Goal: Task Accomplishment & Management: Manage account settings

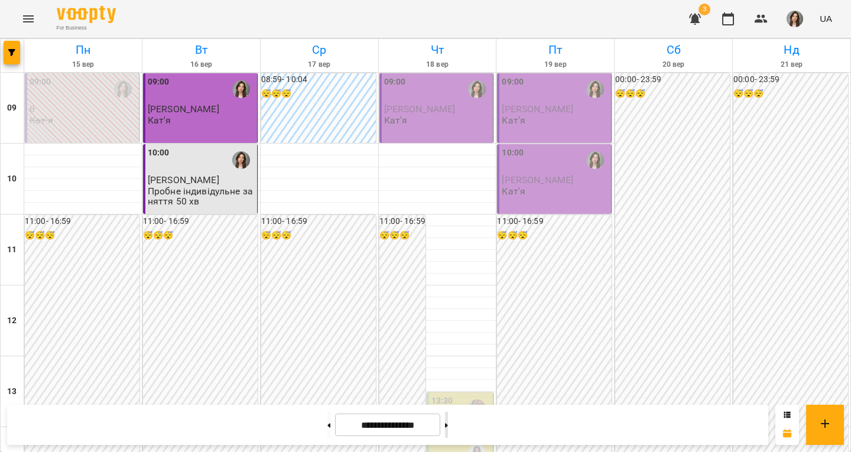
click at [448, 432] on button at bounding box center [446, 425] width 3 height 26
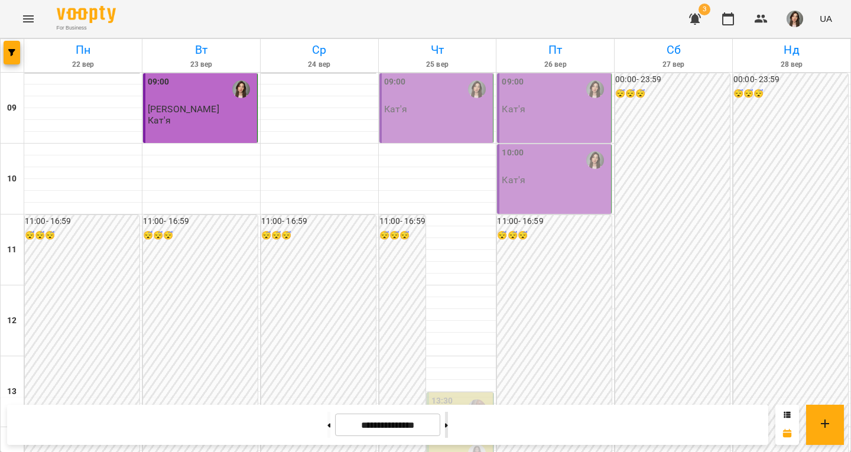
click at [448, 427] on button at bounding box center [446, 425] width 3 height 26
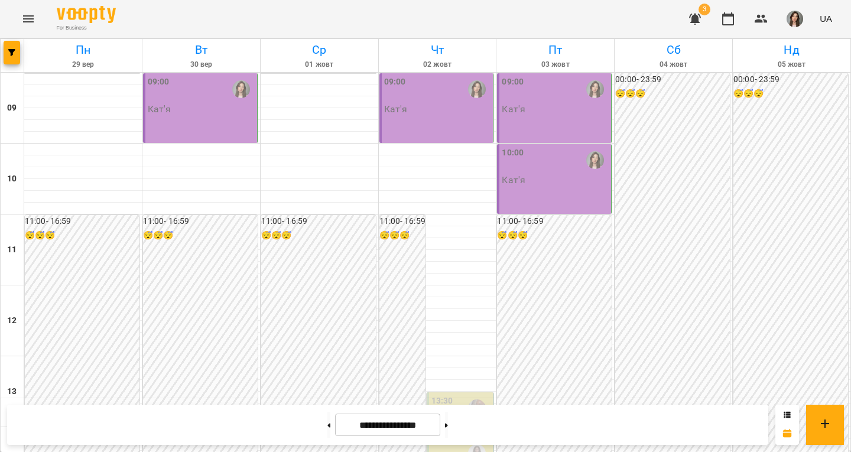
click at [242, 119] on div "09:00 Кат'я" at bounding box center [200, 108] width 115 height 70
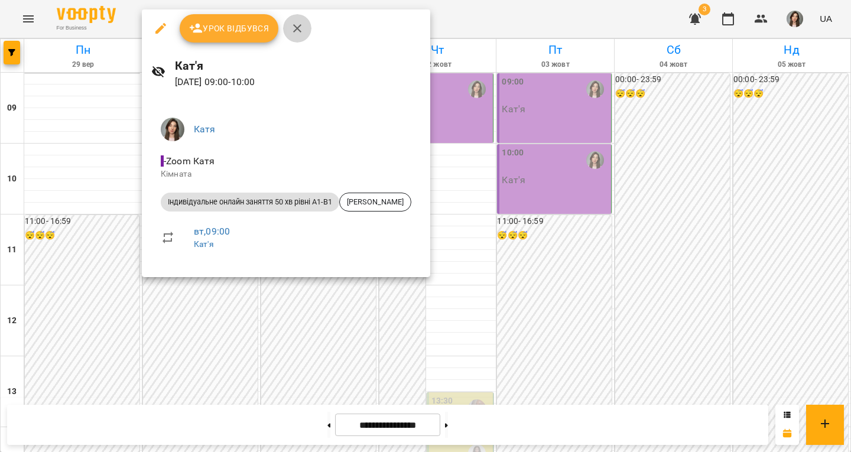
click at [293, 29] on icon "button" at bounding box center [297, 28] width 14 height 14
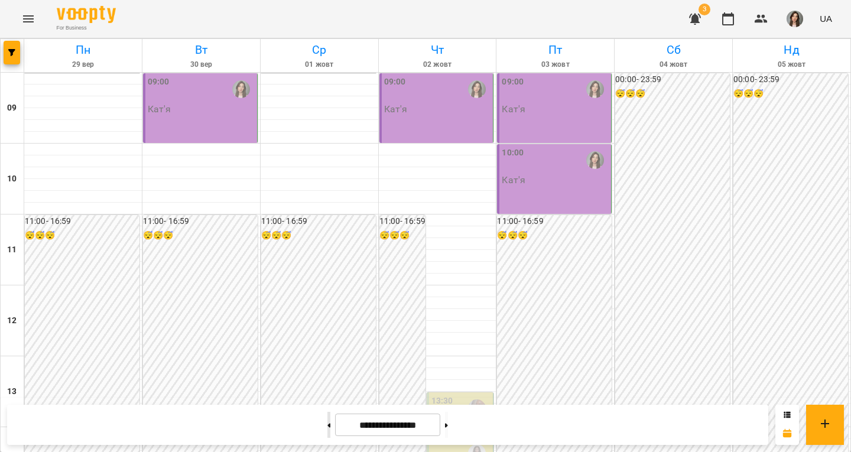
click at [327, 431] on button at bounding box center [328, 425] width 3 height 26
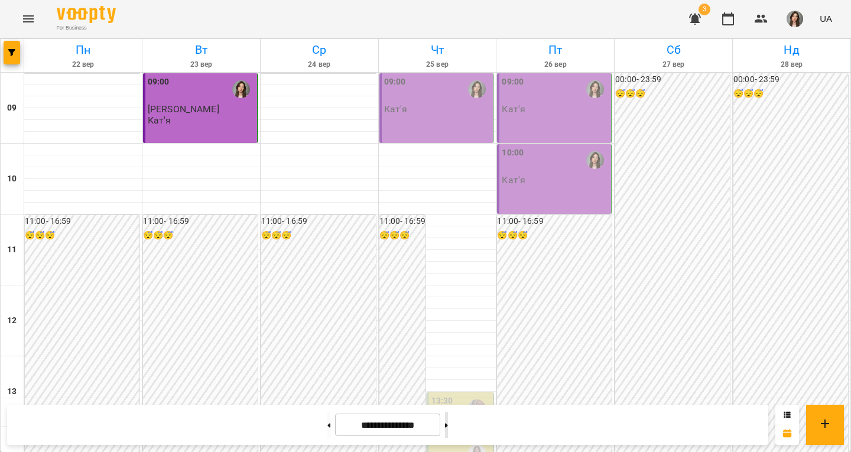
click at [448, 419] on button at bounding box center [446, 425] width 3 height 26
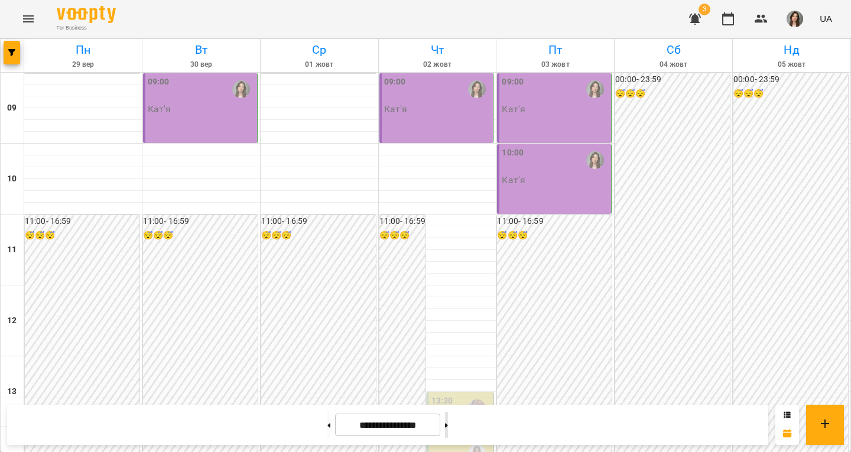
click at [448, 419] on button at bounding box center [446, 425] width 3 height 26
click at [326, 426] on div at bounding box center [329, 425] width 12 height 26
click at [327, 420] on button at bounding box center [328, 425] width 3 height 26
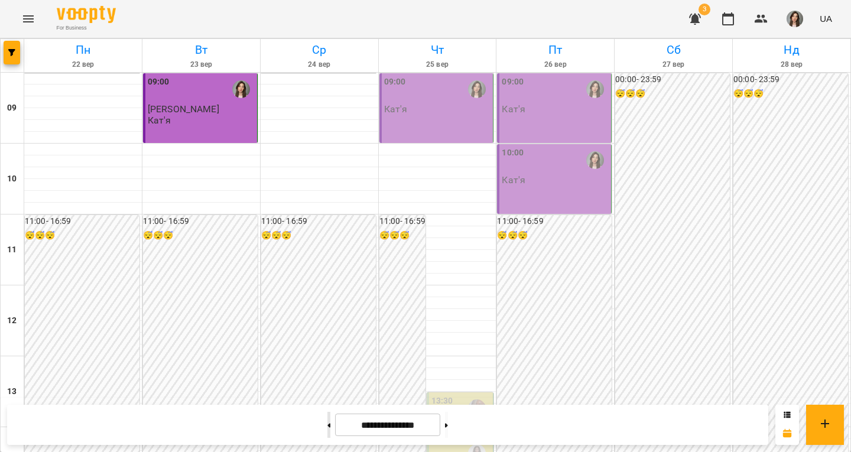
click at [323, 426] on div at bounding box center [329, 425] width 12 height 26
click at [327, 428] on button at bounding box center [328, 425] width 3 height 26
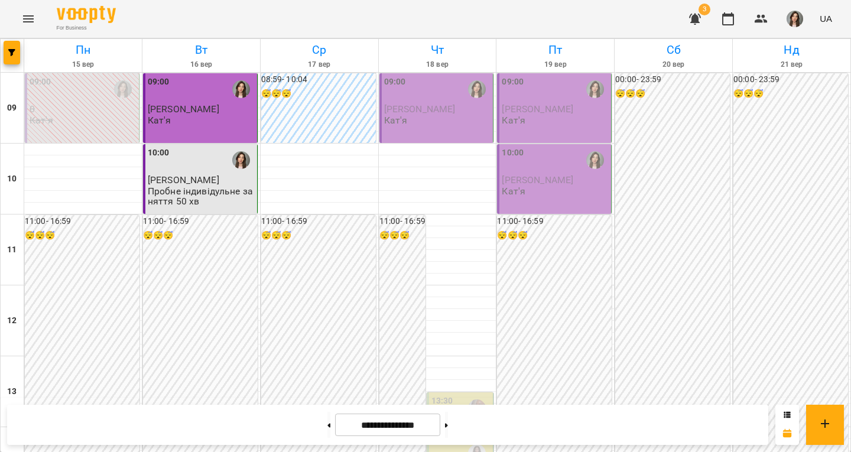
scroll to position [577, 0]
click at [702, 20] on icon "button" at bounding box center [695, 19] width 14 height 14
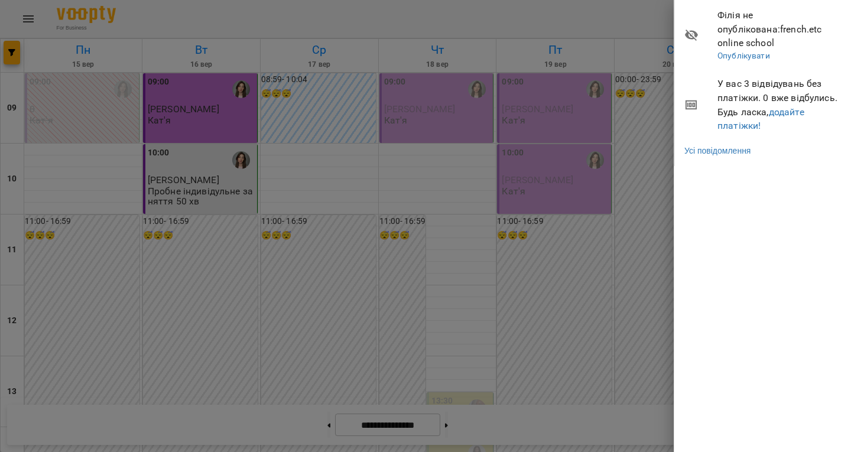
click at [616, 22] on div at bounding box center [425, 226] width 851 height 452
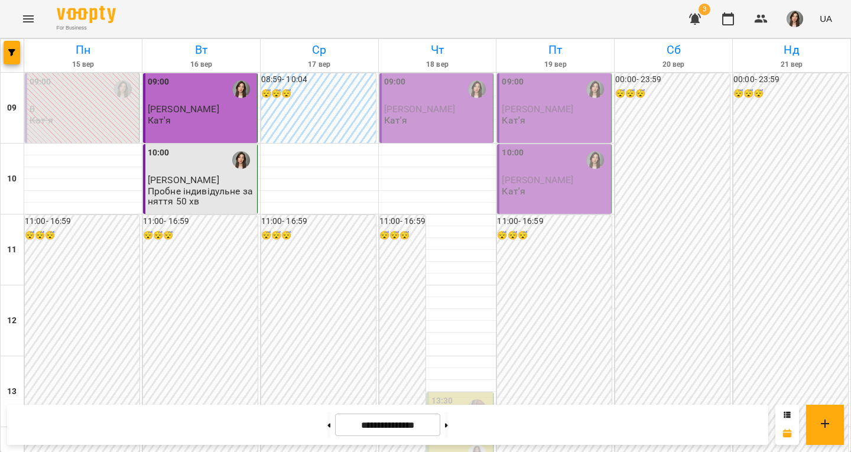
scroll to position [322, 0]
click at [448, 431] on button at bounding box center [446, 425] width 3 height 26
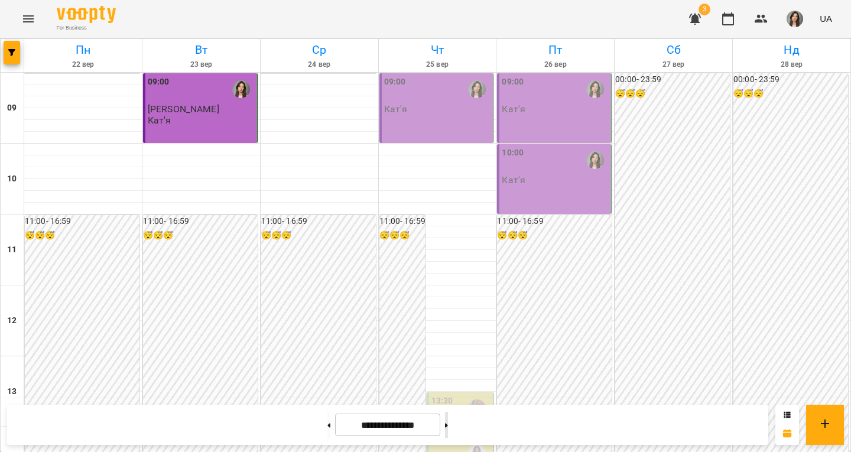
click at [448, 431] on button at bounding box center [446, 425] width 3 height 26
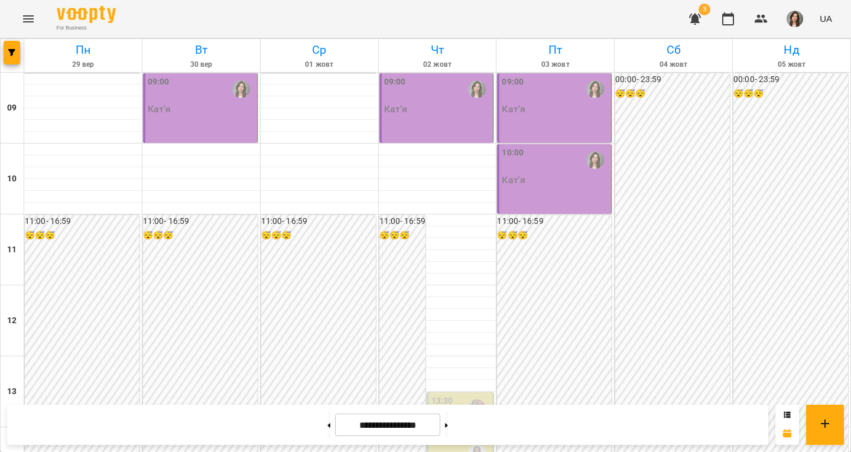
scroll to position [0, 0]
click at [448, 425] on button at bounding box center [446, 425] width 3 height 26
click at [327, 422] on button at bounding box center [328, 425] width 3 height 26
click at [327, 423] on button at bounding box center [328, 425] width 3 height 26
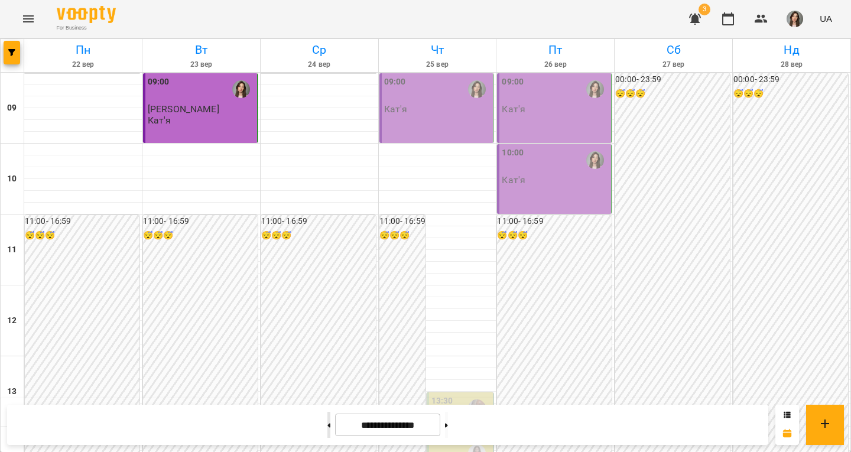
click at [327, 417] on button at bounding box center [328, 425] width 3 height 26
type input "**********"
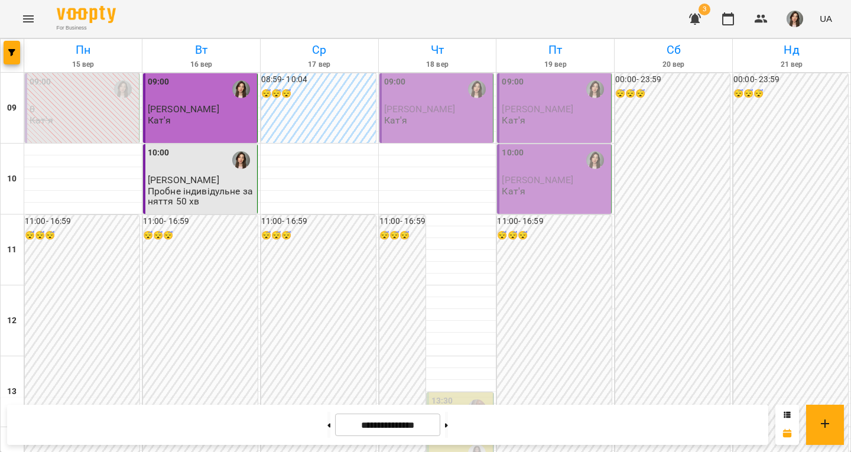
click at [434, 104] on span "[PERSON_NAME]" at bounding box center [420, 108] width 72 height 11
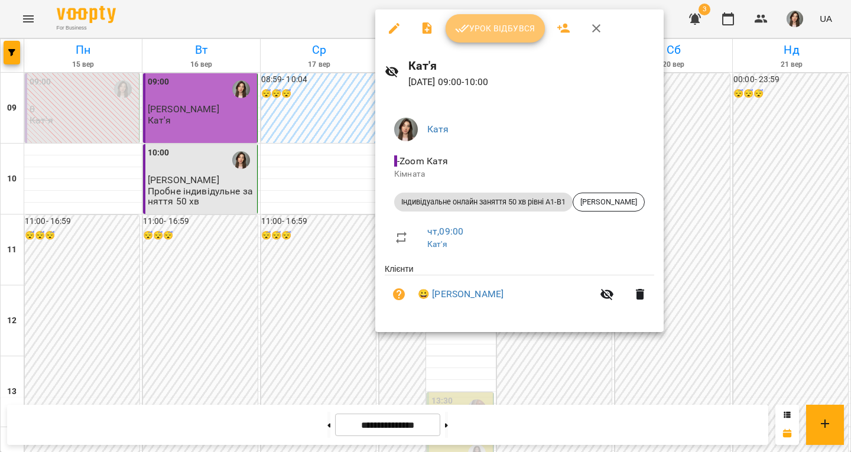
click at [502, 22] on span "Урок відбувся" at bounding box center [495, 28] width 80 height 14
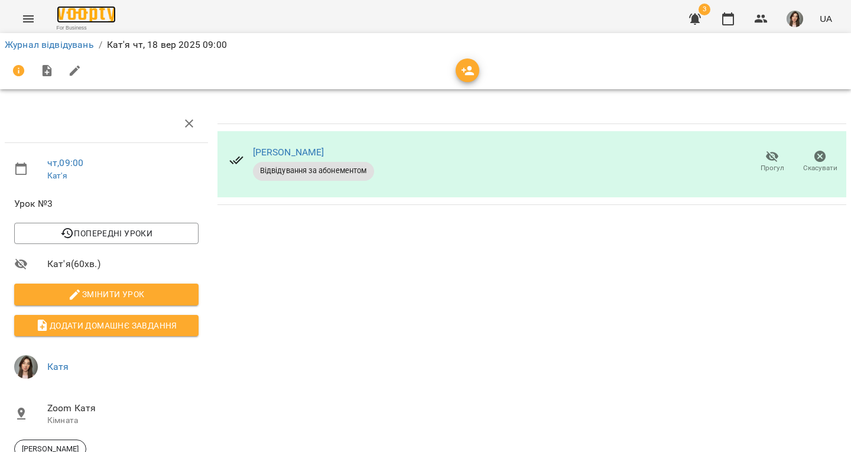
click at [113, 14] on img at bounding box center [86, 14] width 59 height 17
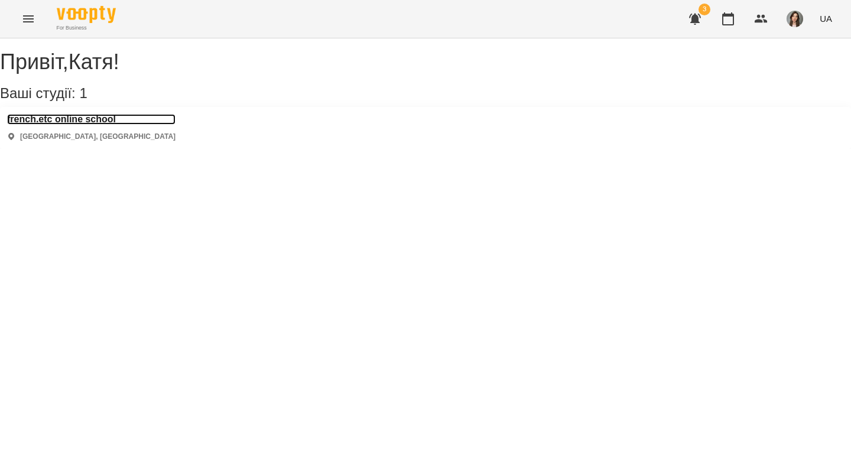
click at [102, 125] on h3 "french.etc online school" at bounding box center [91, 119] width 168 height 11
